Goal: Information Seeking & Learning: Learn about a topic

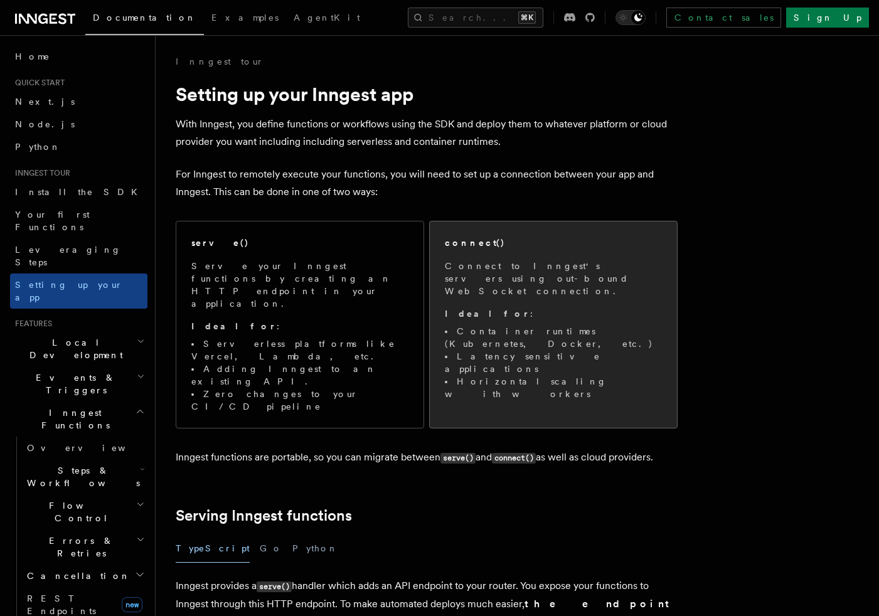
click at [606, 325] on li "Container runtimes (Kubernetes, Docker, etc.)" at bounding box center [553, 337] width 217 height 25
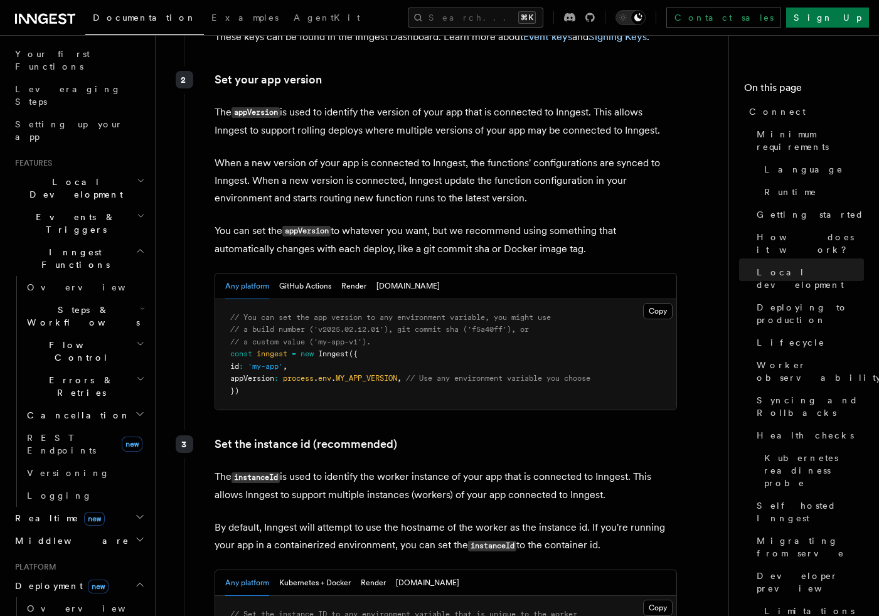
scroll to position [173, 0]
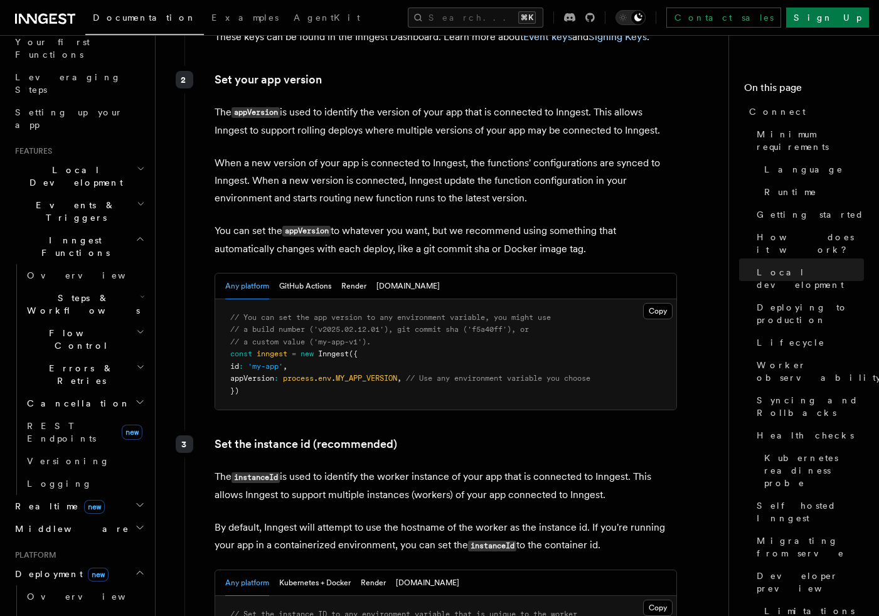
click at [108, 495] on h2 "Realtime new" at bounding box center [78, 506] width 137 height 23
click at [99, 518] on link "Overview" at bounding box center [85, 529] width 126 height 23
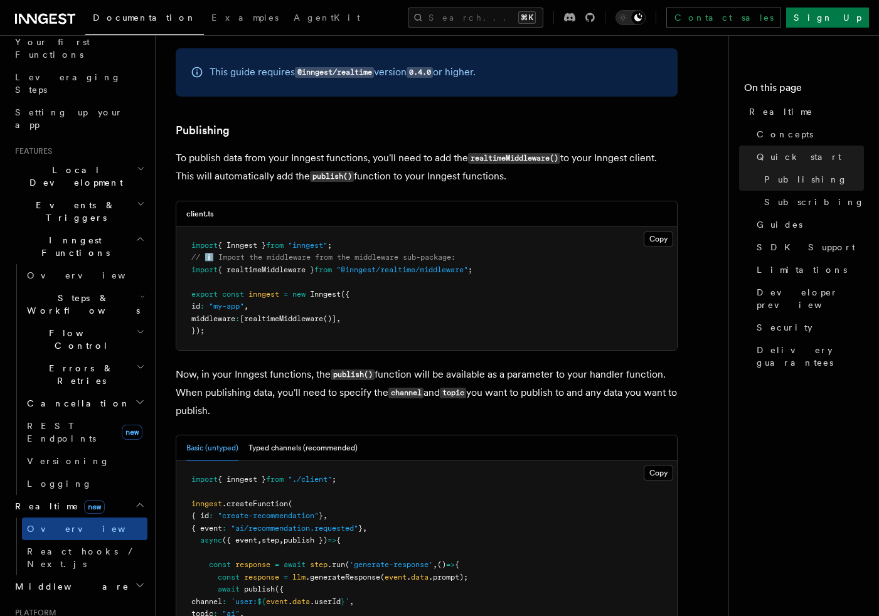
scroll to position [773, 0]
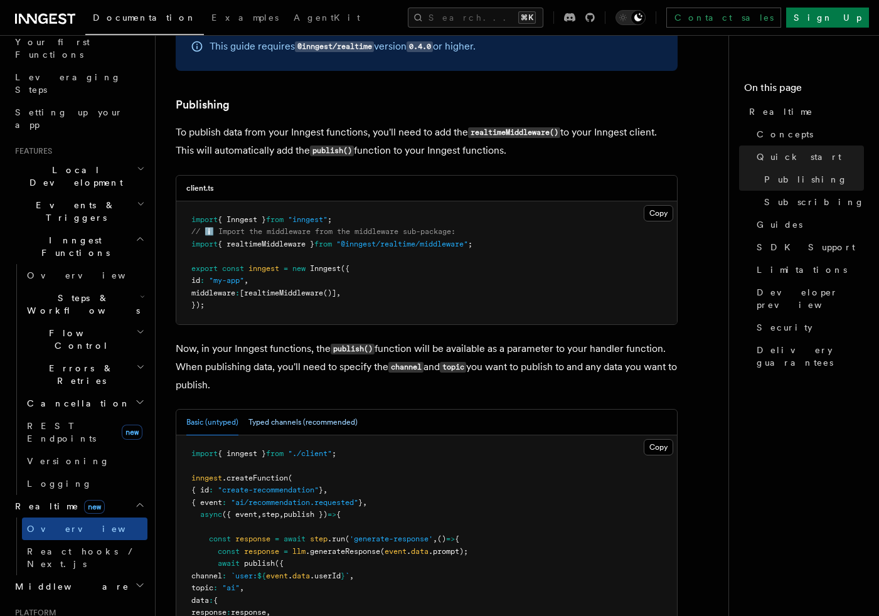
click at [348, 431] on button "Typed channels (recommended)" at bounding box center [303, 423] width 109 height 26
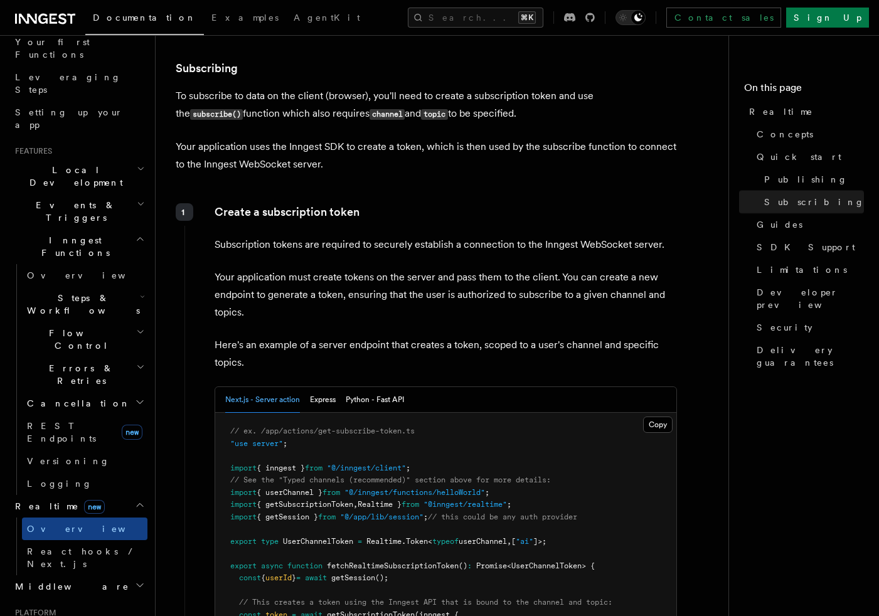
scroll to position [1752, 0]
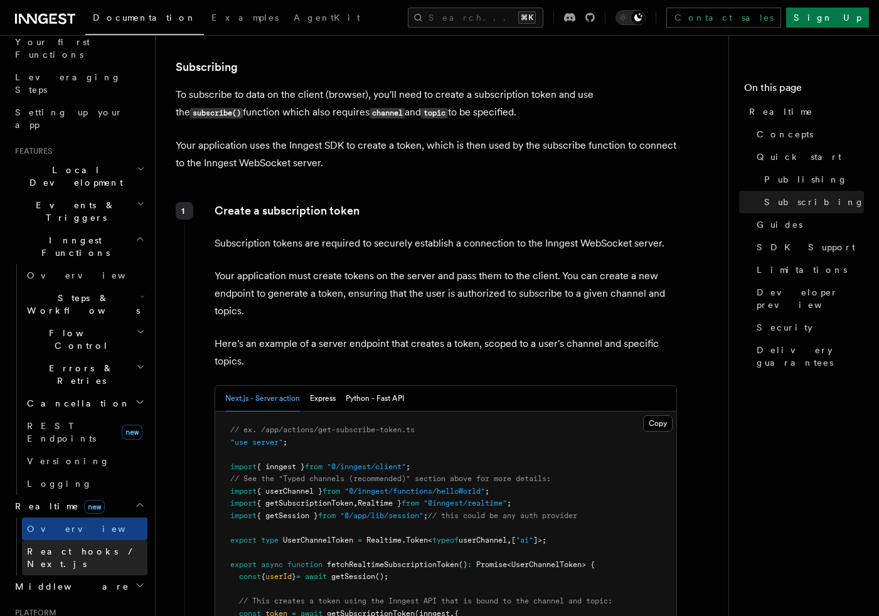
click at [99, 547] on span "React hooks / Next.js" at bounding box center [82, 558] width 111 height 23
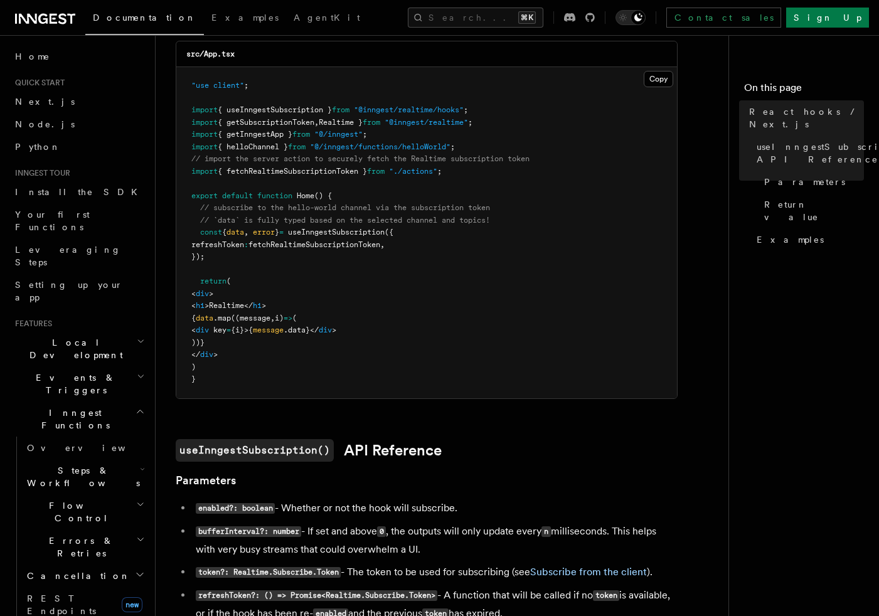
click at [109, 402] on h2 "Inngest Functions" at bounding box center [78, 419] width 137 height 35
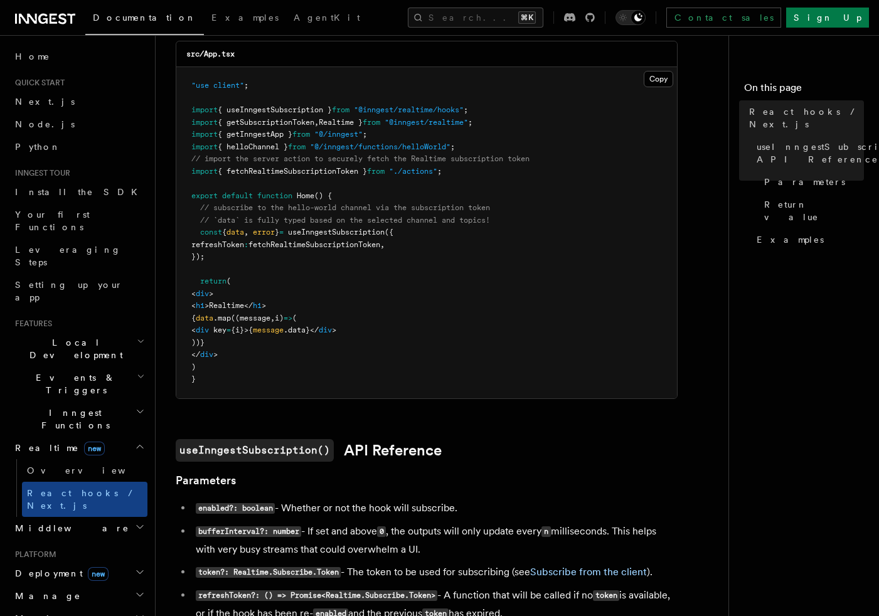
click at [96, 517] on h2 "Middleware" at bounding box center [78, 528] width 137 height 23
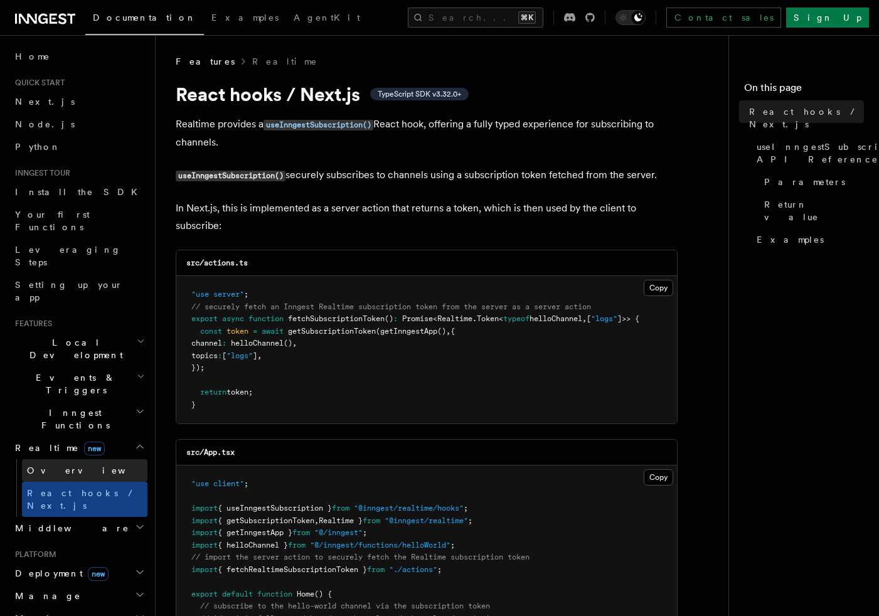
click at [51, 466] on span "Overview" at bounding box center [91, 471] width 129 height 10
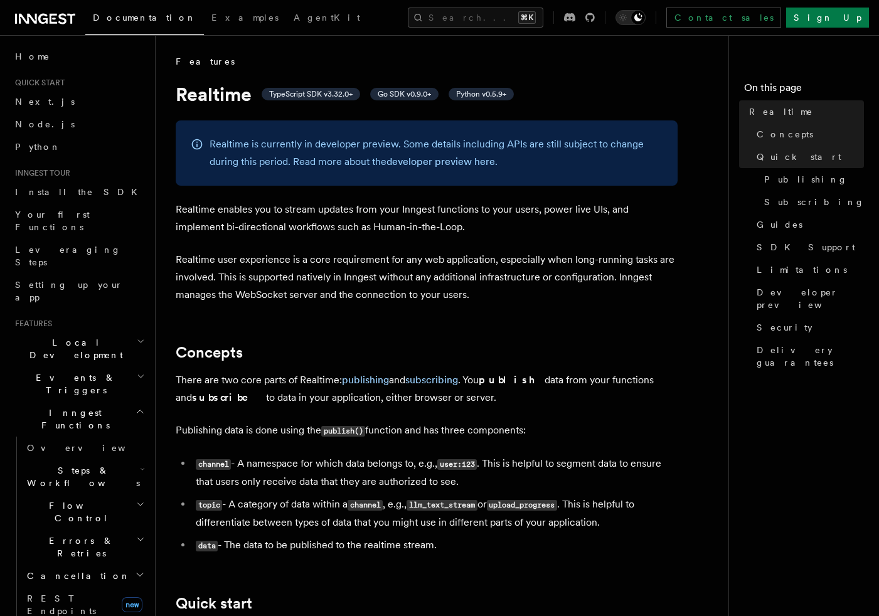
click at [318, 163] on p "Realtime is currently in developer preview. Some details including APIs are sti…" at bounding box center [436, 153] width 453 height 35
click at [431, 158] on link "developer preview here" at bounding box center [441, 162] width 109 height 12
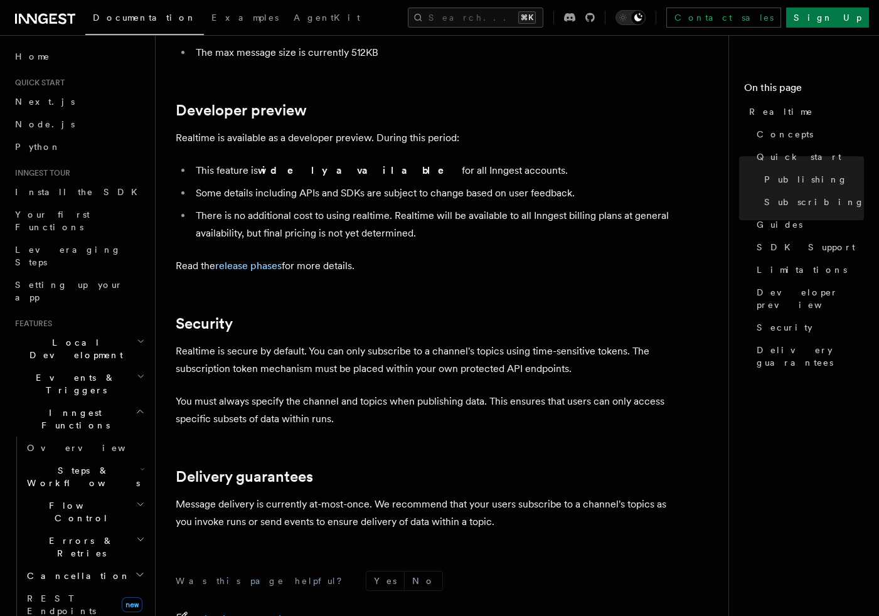
scroll to position [3526, 0]
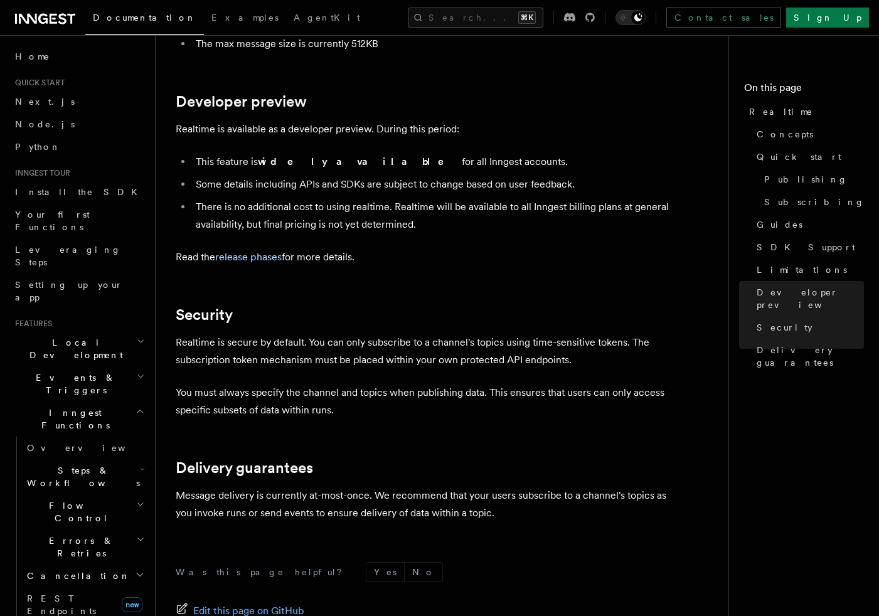
click at [142, 407] on icon "button" at bounding box center [140, 412] width 9 height 10
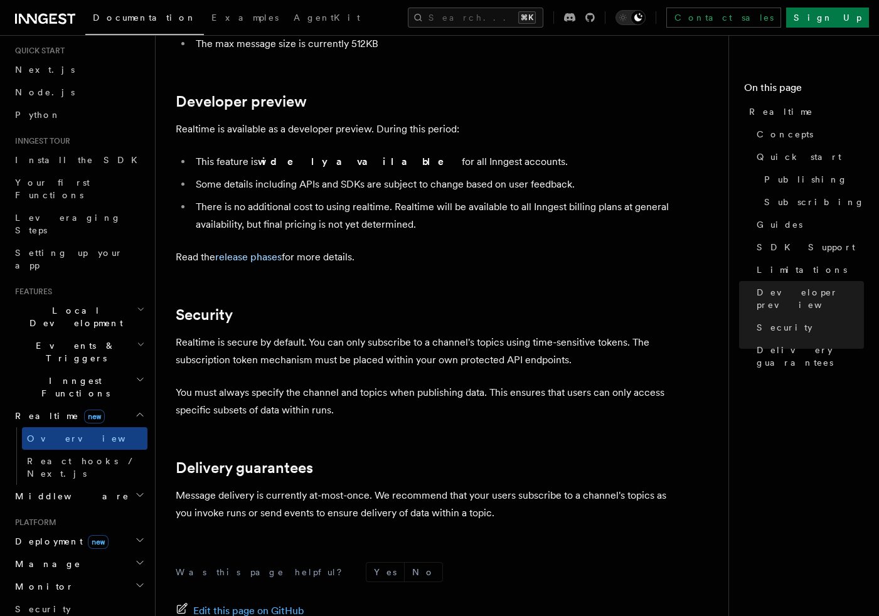
scroll to position [34, 0]
click at [59, 16] on icon at bounding box center [62, 18] width 8 height 11
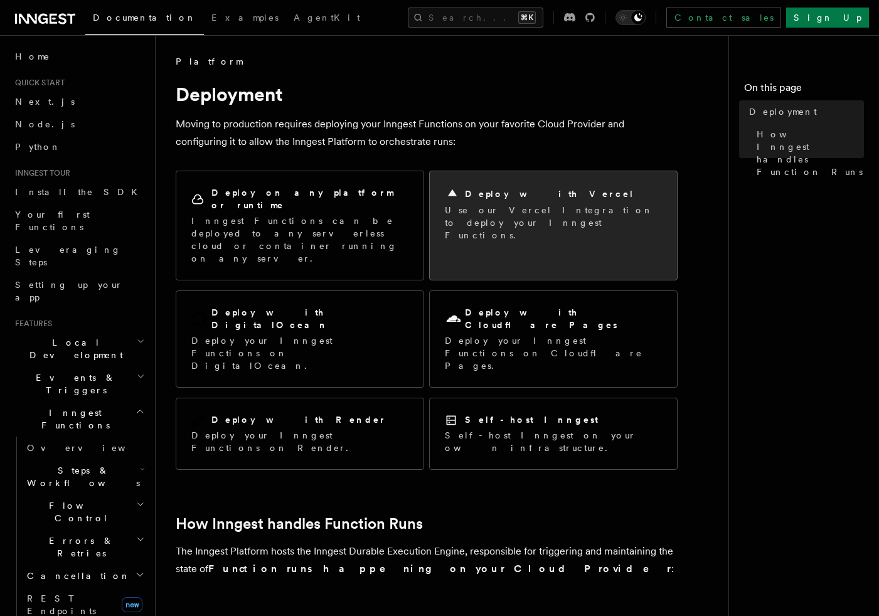
click at [649, 200] on div "Deploy with Vercel" at bounding box center [553, 193] width 217 height 15
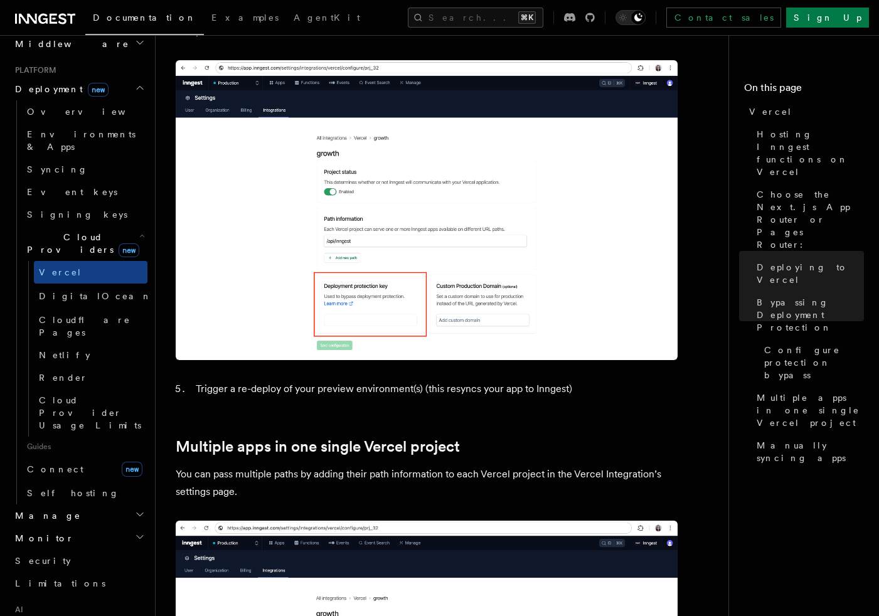
scroll to position [662, 0]
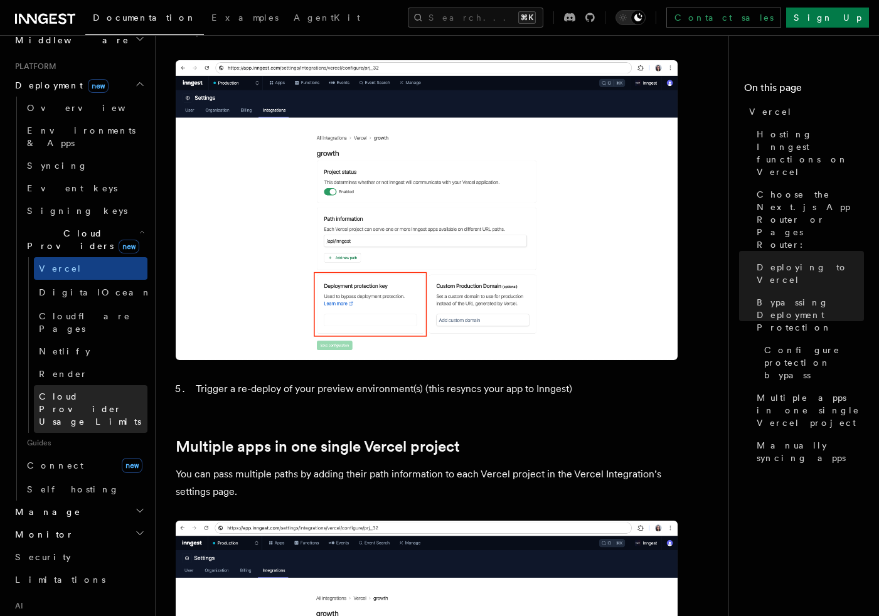
click at [107, 392] on span "Cloud Provider Usage Limits" at bounding box center [90, 409] width 102 height 35
